Goal: Find specific page/section: Find specific page/section

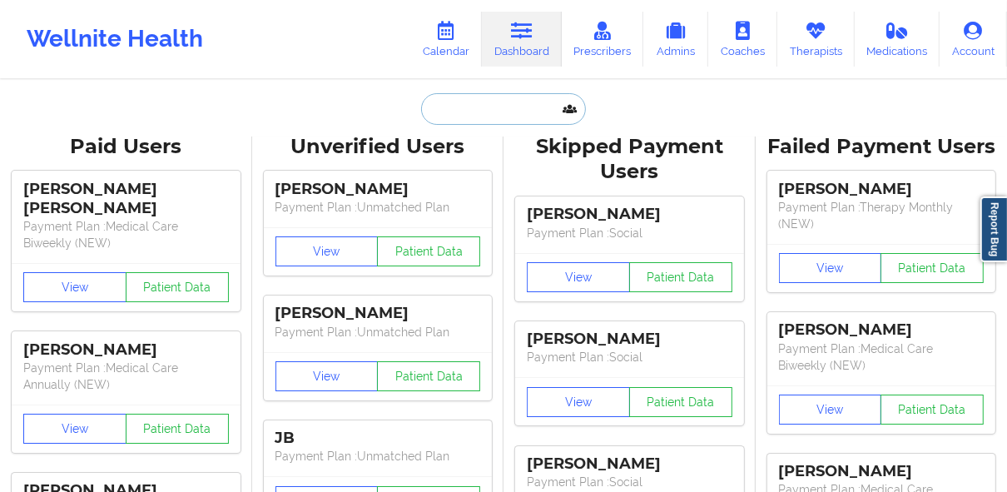
click at [503, 104] on input "text" at bounding box center [503, 109] width 165 height 32
paste input "[PERSON_NAME]"
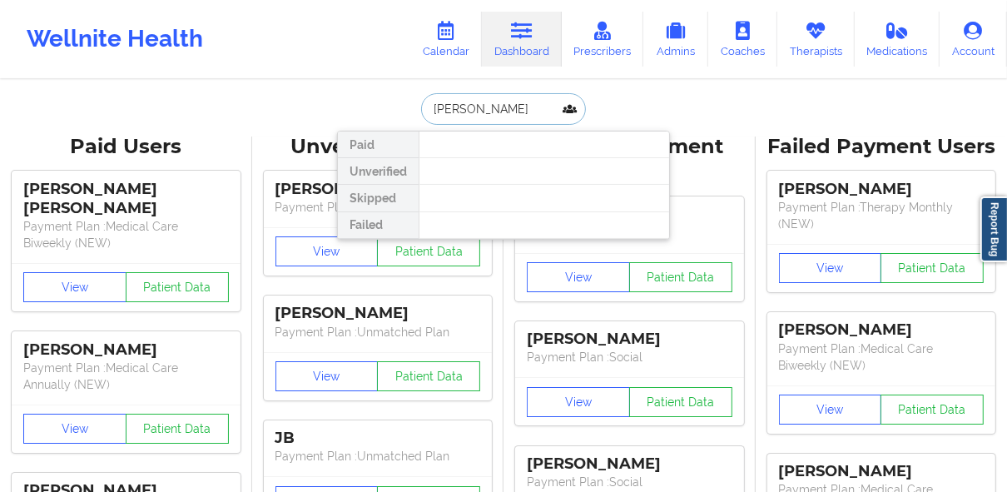
click at [429, 112] on input "[PERSON_NAME]" at bounding box center [503, 109] width 165 height 32
drag, startPoint x: 514, startPoint y: 110, endPoint x: 467, endPoint y: 113, distance: 47.5
click at [467, 113] on input "[PERSON_NAME]" at bounding box center [503, 109] width 165 height 32
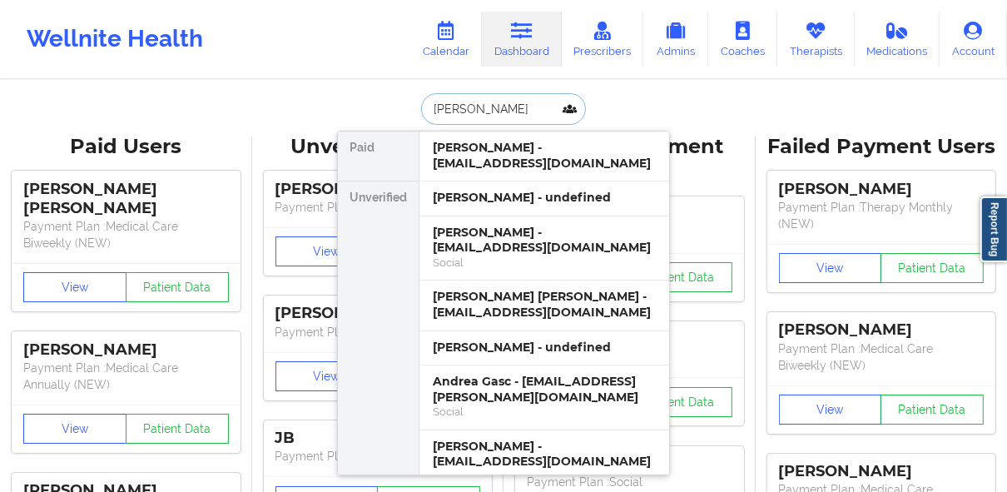
drag, startPoint x: 446, startPoint y: 112, endPoint x: 418, endPoint y: 112, distance: 28.3
click at [421, 112] on input "[PERSON_NAME]" at bounding box center [503, 109] width 165 height 32
paste input "[EMAIL_ADDRESS][DOMAIN_NAME]"
type input "[EMAIL_ADDRESS][DOMAIN_NAME]"
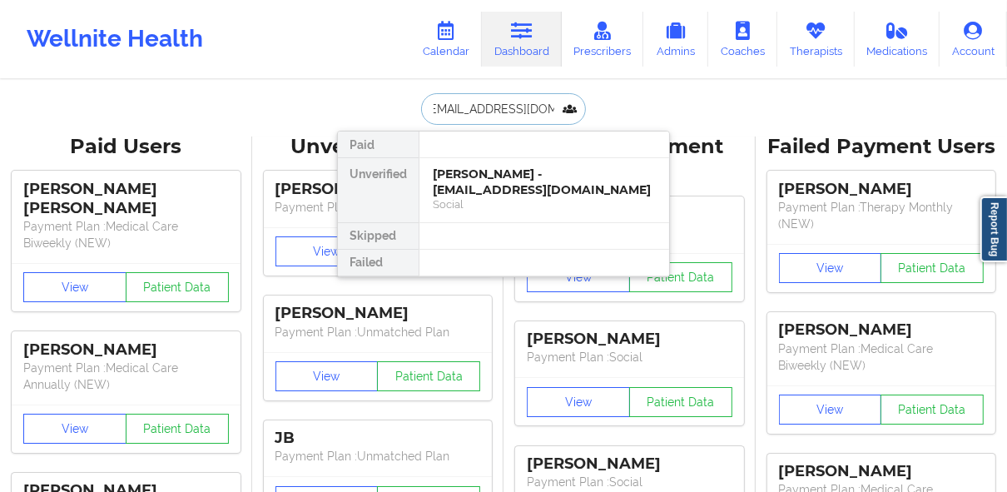
click at [512, 181] on div "[PERSON_NAME] - [EMAIL_ADDRESS][DOMAIN_NAME]" at bounding box center [544, 181] width 223 height 31
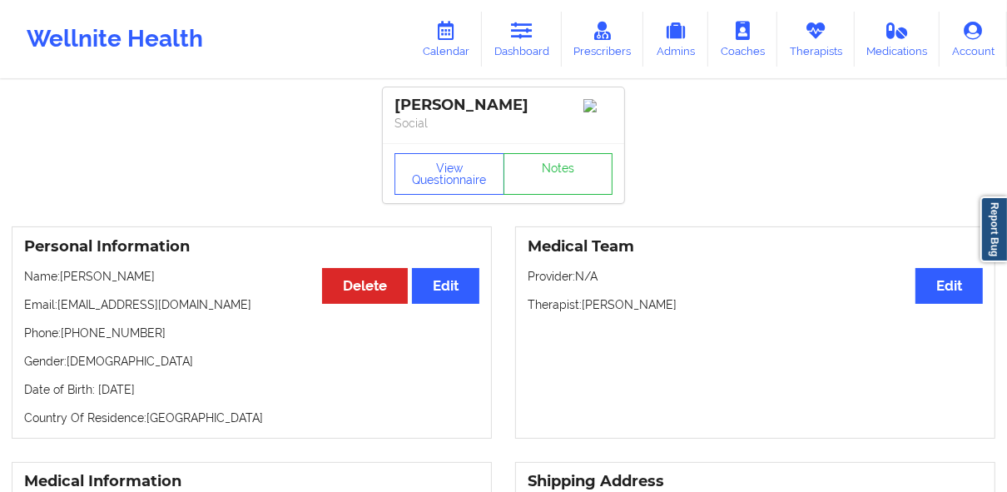
drag, startPoint x: 588, startPoint y: 309, endPoint x: 687, endPoint y: 310, distance: 99.0
click at [687, 310] on p "Therapist: [PERSON_NAME]" at bounding box center [755, 304] width 455 height 17
copy p "[PERSON_NAME]"
click at [568, 181] on link "Notes" at bounding box center [558, 174] width 110 height 42
